Goal: Book appointment/travel/reservation

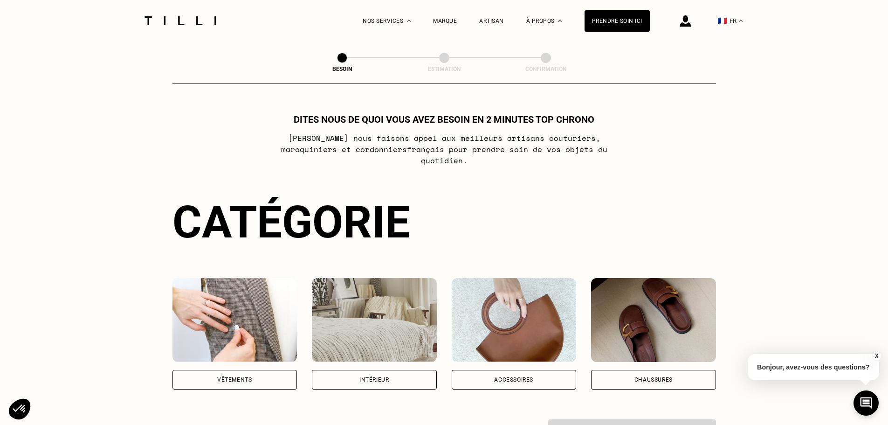
click at [246, 377] on div "Vêtements" at bounding box center [234, 380] width 35 height 6
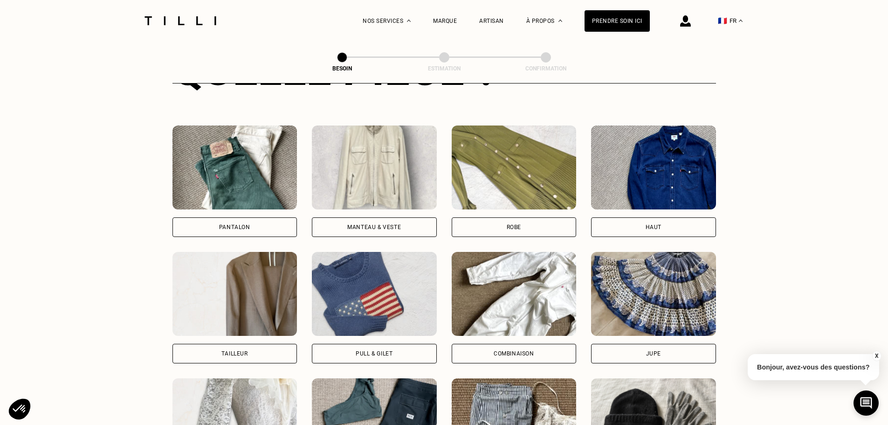
scroll to position [398, 0]
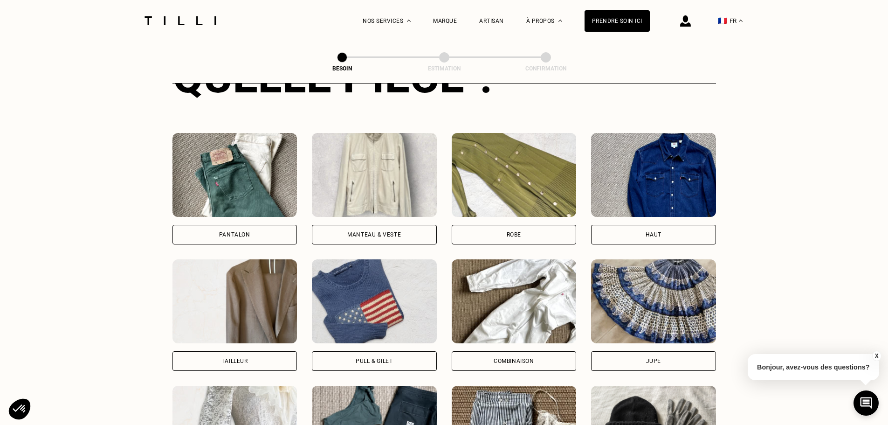
click at [371, 358] on div "Pull & gilet" at bounding box center [374, 361] width 37 height 6
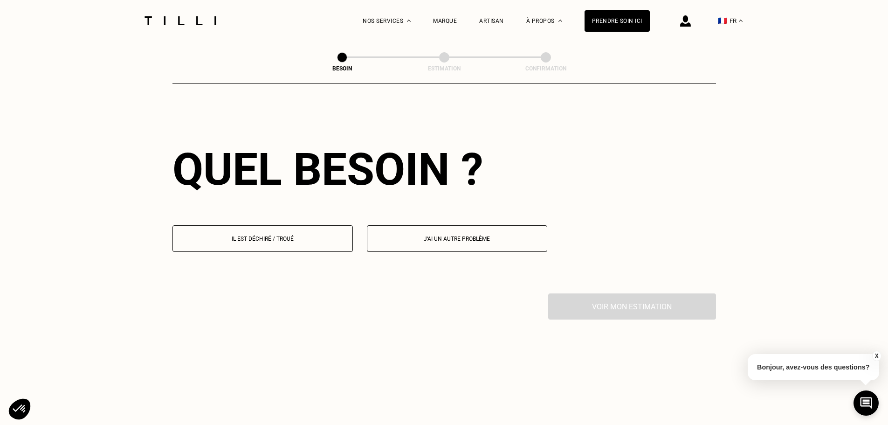
scroll to position [812, 0]
click at [312, 235] on p "Il est déchiré / troué" at bounding box center [263, 238] width 170 height 7
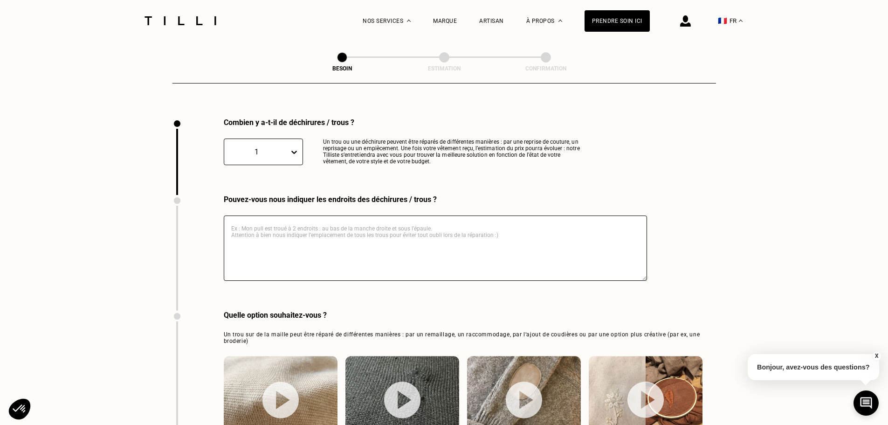
scroll to position [994, 0]
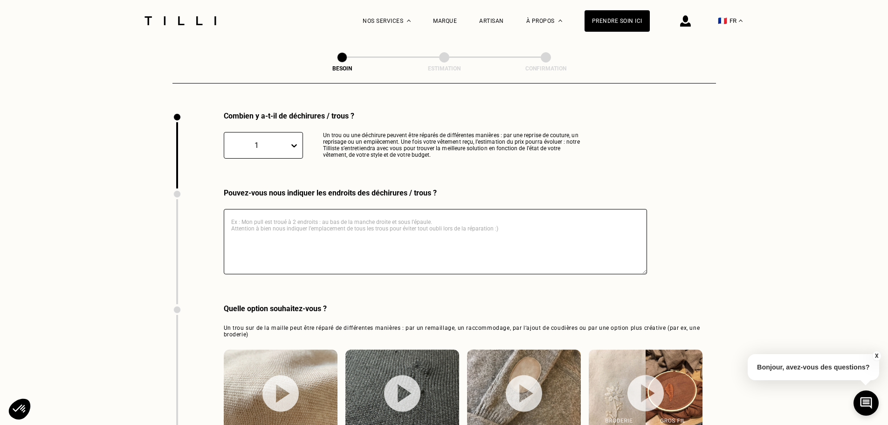
click at [296, 141] on icon at bounding box center [294, 145] width 9 height 9
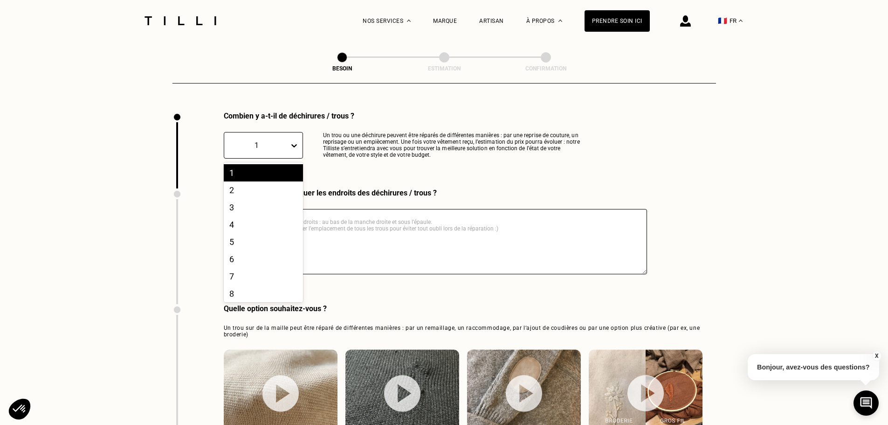
click at [296, 141] on icon at bounding box center [294, 145] width 9 height 9
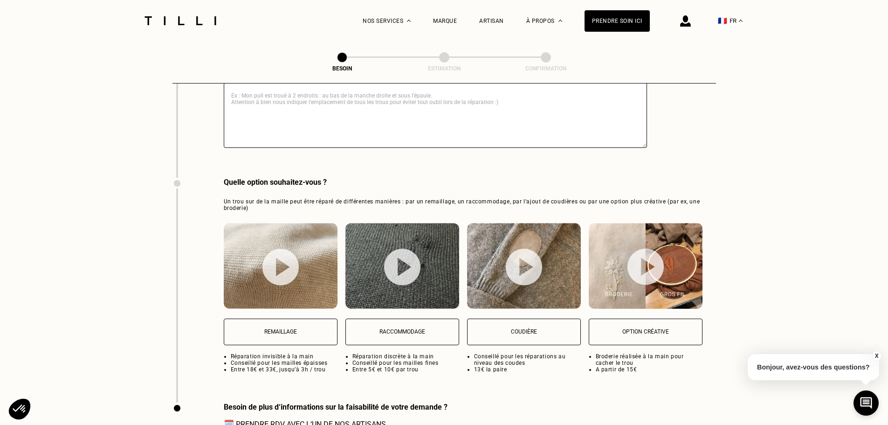
scroll to position [1134, 0]
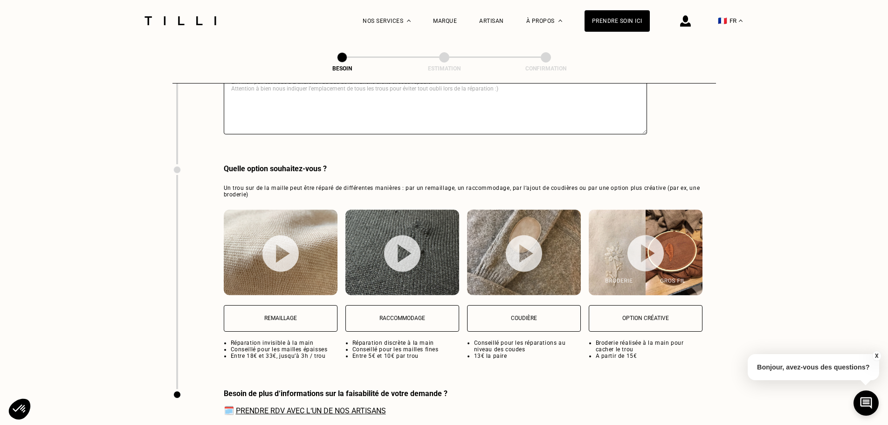
click at [409, 308] on button "Raccommodage" at bounding box center [403, 318] width 114 height 27
select select "FR"
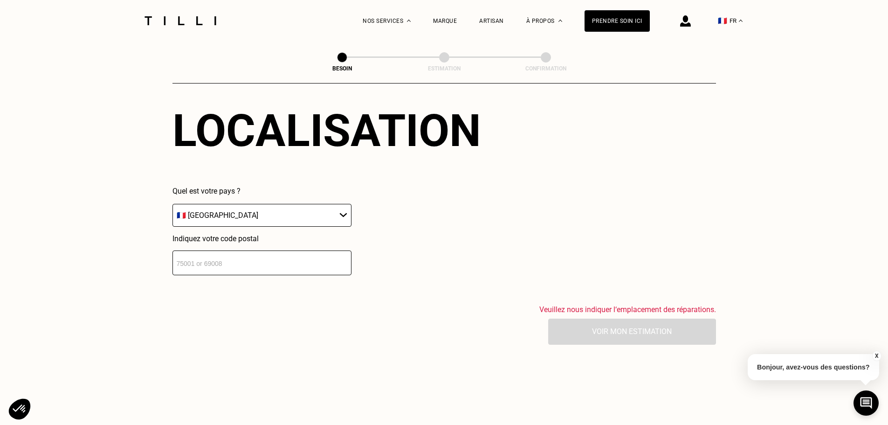
scroll to position [1505, 0]
click at [311, 261] on input "number" at bounding box center [262, 261] width 179 height 25
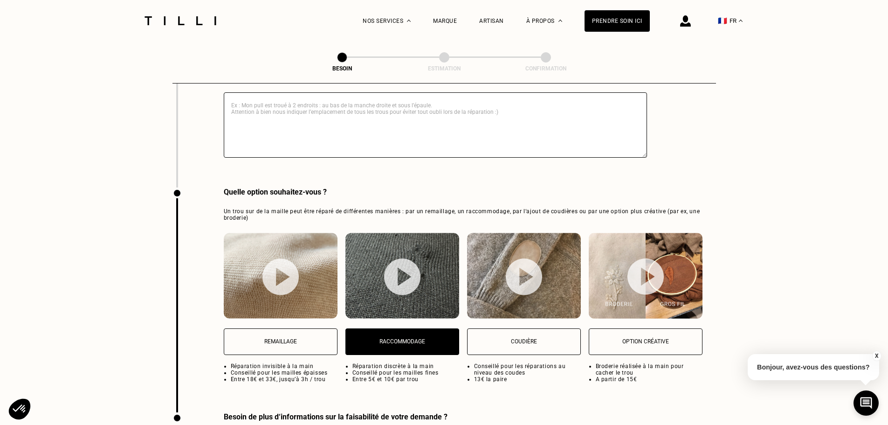
scroll to position [899, 0]
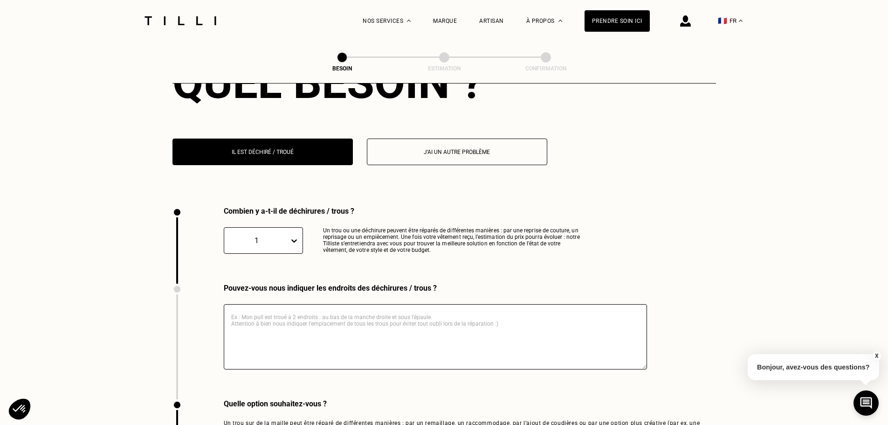
type input "69100"
click at [448, 307] on textarea at bounding box center [435, 336] width 423 height 65
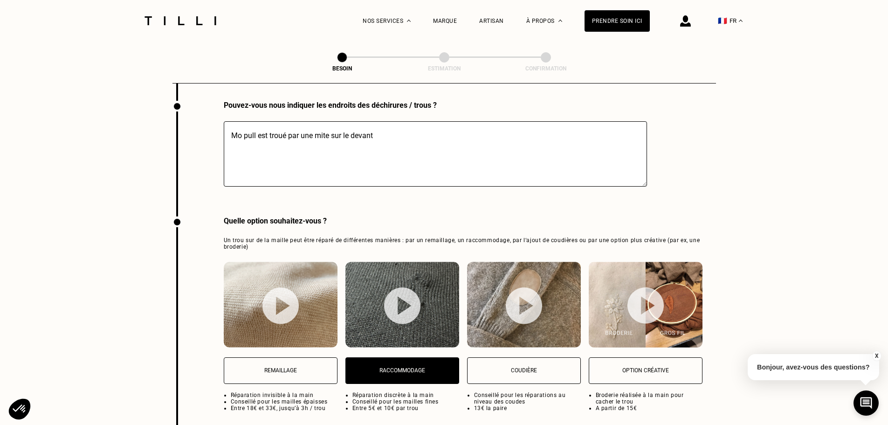
scroll to position [1073, 0]
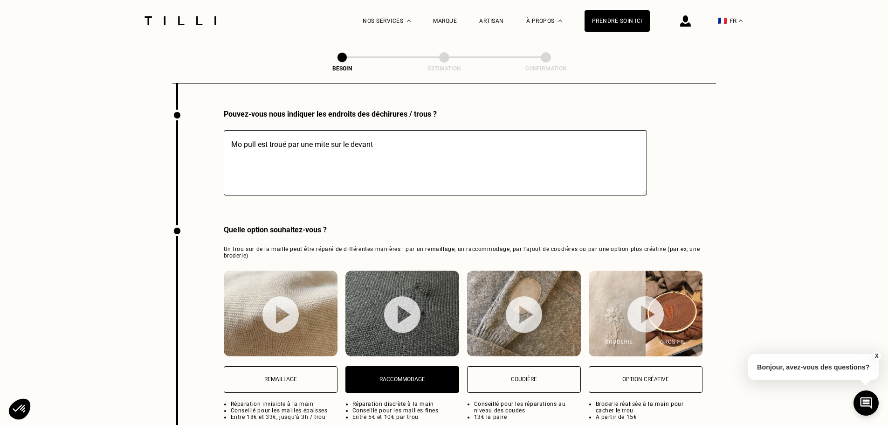
click at [239, 138] on textarea "Mo pull est troué par une mite sur le devant" at bounding box center [435, 162] width 423 height 65
click at [407, 137] on textarea "Mon pull est troué par une mite sur le devant" at bounding box center [435, 162] width 423 height 65
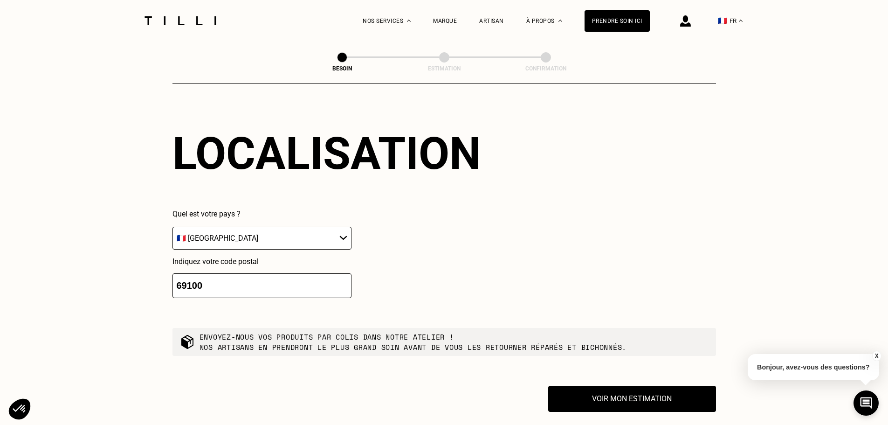
scroll to position [1632, 0]
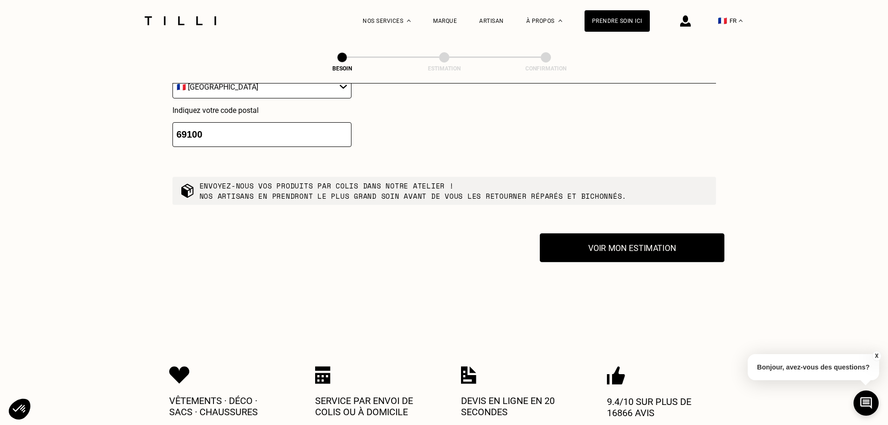
type textarea "Mon pull est troué par une mite sur le devant, vers le bas, le trou est assez p…"
click at [667, 242] on button "Voir mon estimation" at bounding box center [632, 247] width 185 height 29
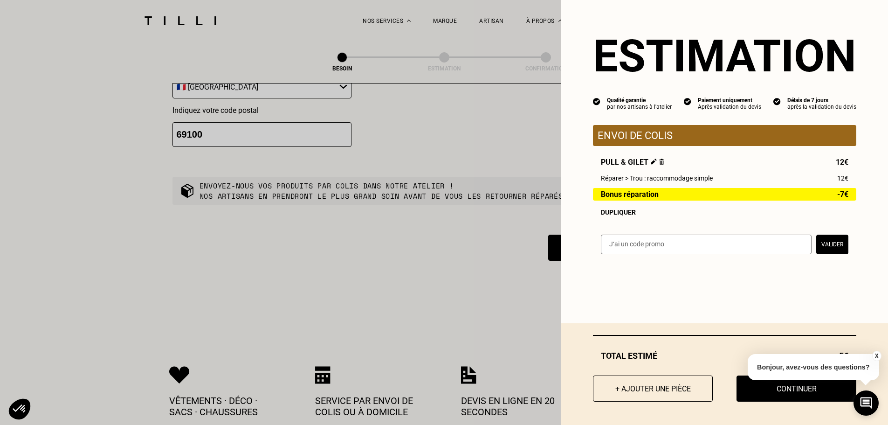
click at [709, 137] on p "Envoi de colis" at bounding box center [725, 136] width 254 height 12
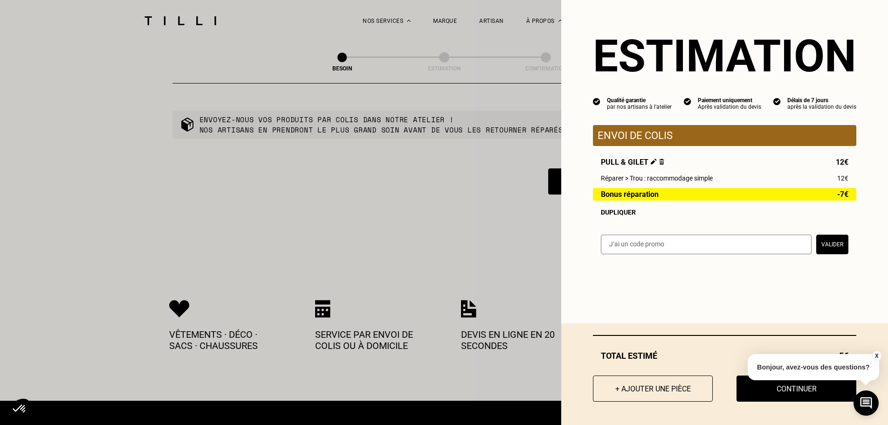
scroll to position [1725, 0]
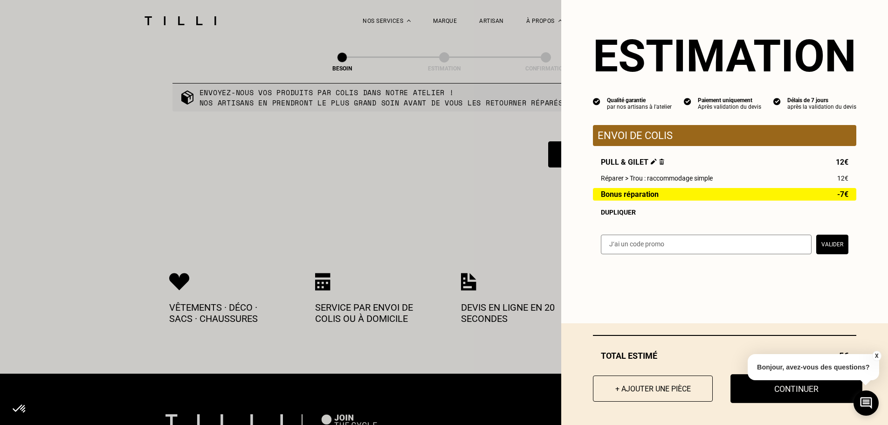
click at [804, 393] on button "Continuer" at bounding box center [797, 388] width 132 height 29
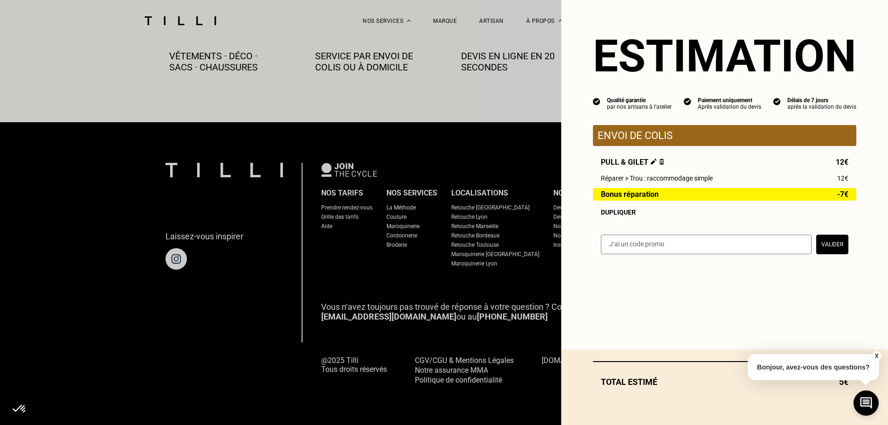
scroll to position [520, 0]
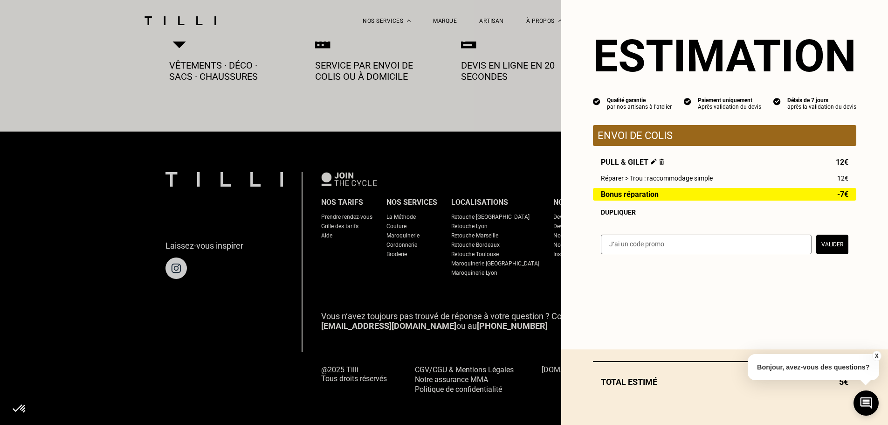
select select "FR"
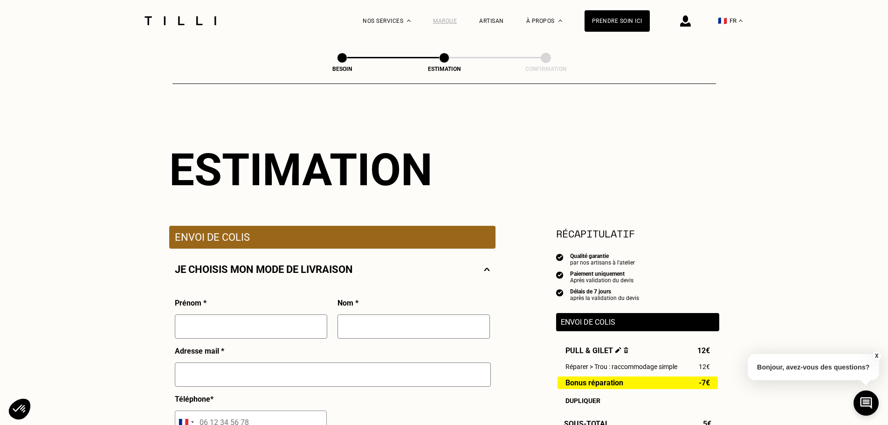
click at [455, 20] on div "Marque" at bounding box center [445, 21] width 24 height 7
